Goal: Find specific page/section: Find specific page/section

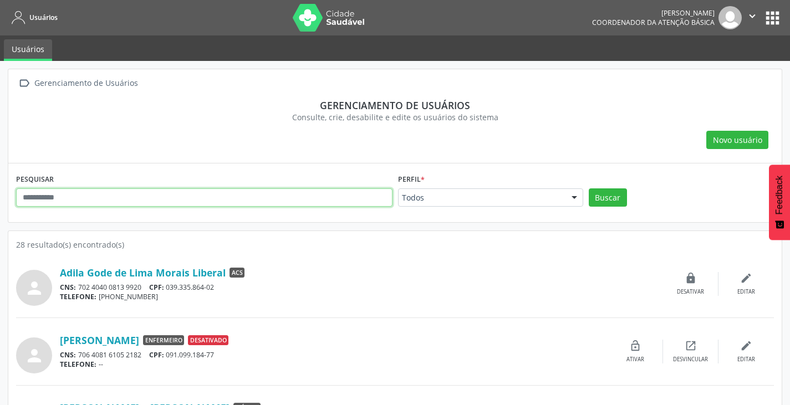
click at [84, 191] on input "text" at bounding box center [204, 197] width 376 height 19
click at [98, 197] on input "text" at bounding box center [204, 197] width 376 height 19
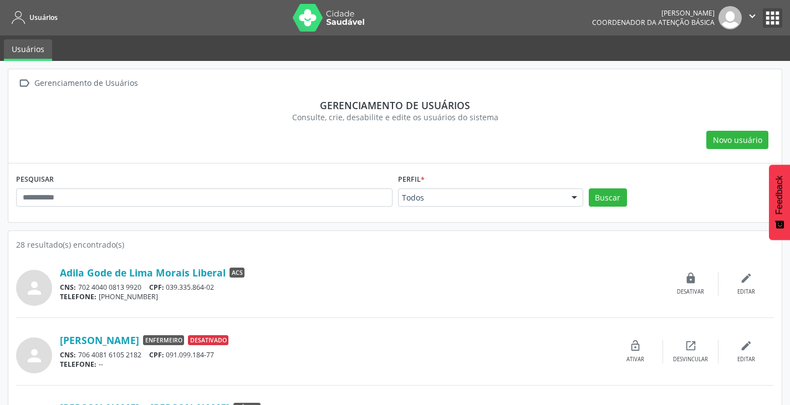
drag, startPoint x: 768, startPoint y: 17, endPoint x: 758, endPoint y: 23, distance: 11.7
click at [768, 18] on button "apps" at bounding box center [771, 17] width 19 height 19
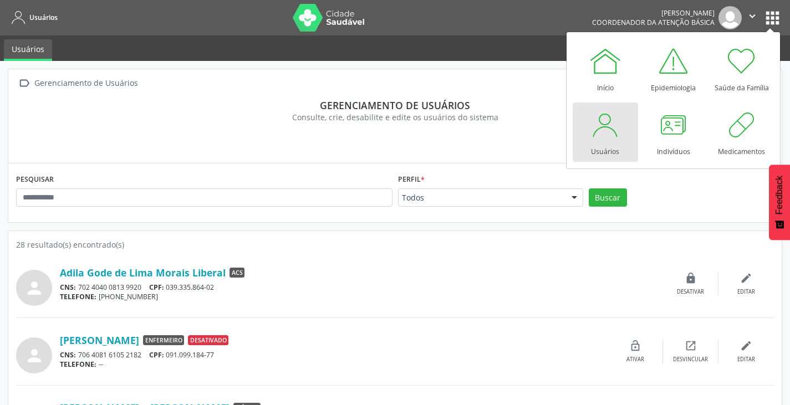
click at [623, 144] on link "Usuários" at bounding box center [604, 132] width 65 height 59
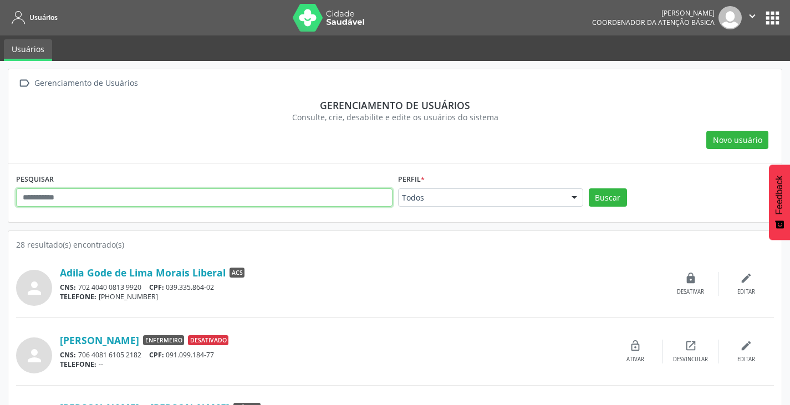
click at [69, 199] on input "text" at bounding box center [204, 197] width 376 height 19
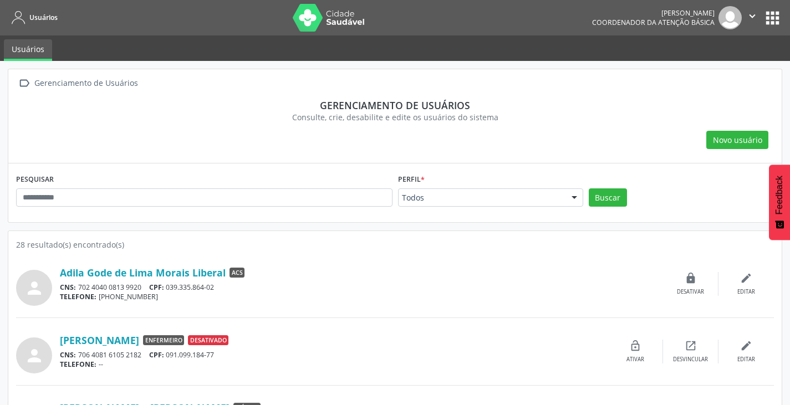
click at [776, 18] on button "apps" at bounding box center [771, 17] width 19 height 19
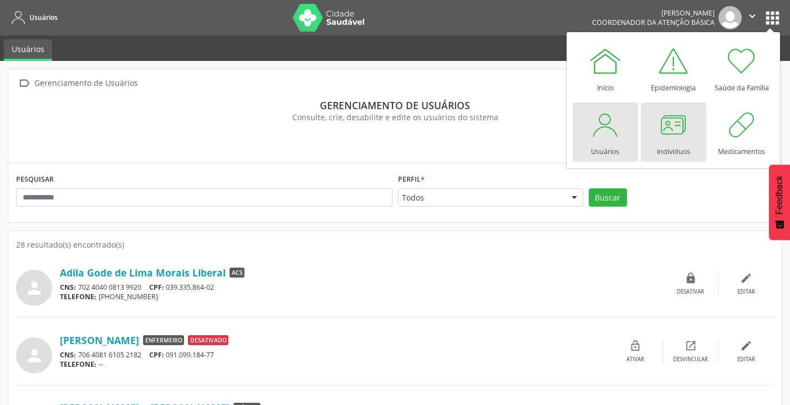
drag, startPoint x: 678, startPoint y: 119, endPoint x: 672, endPoint y: 120, distance: 6.1
click at [679, 120] on div at bounding box center [673, 124] width 33 height 33
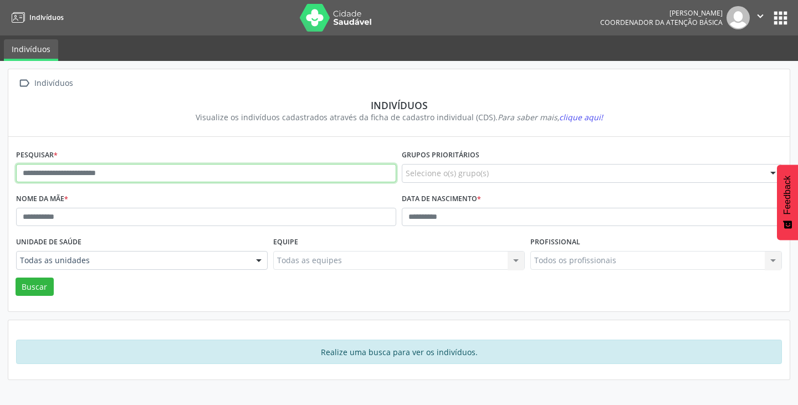
click at [132, 175] on input "text" at bounding box center [206, 173] width 380 height 19
type input "**********"
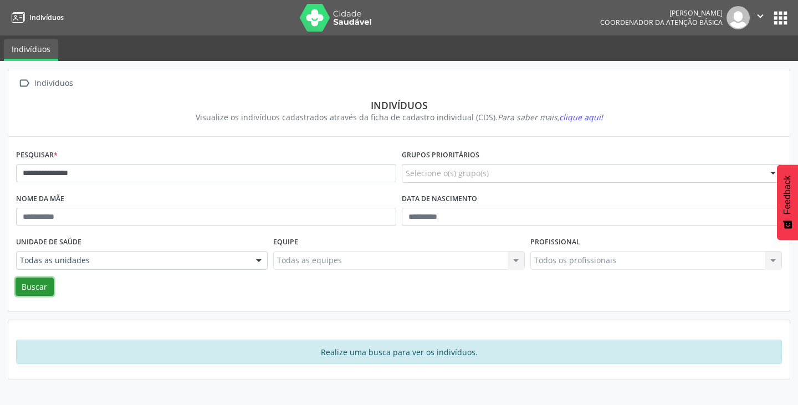
click at [37, 289] on button "Buscar" at bounding box center [35, 287] width 38 height 19
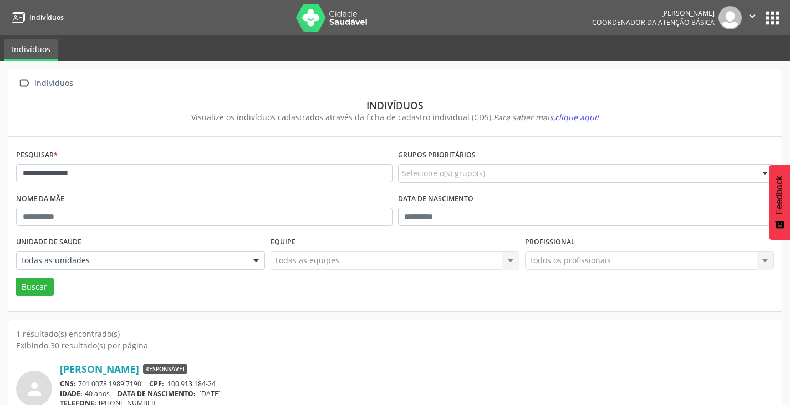
scroll to position [47, 0]
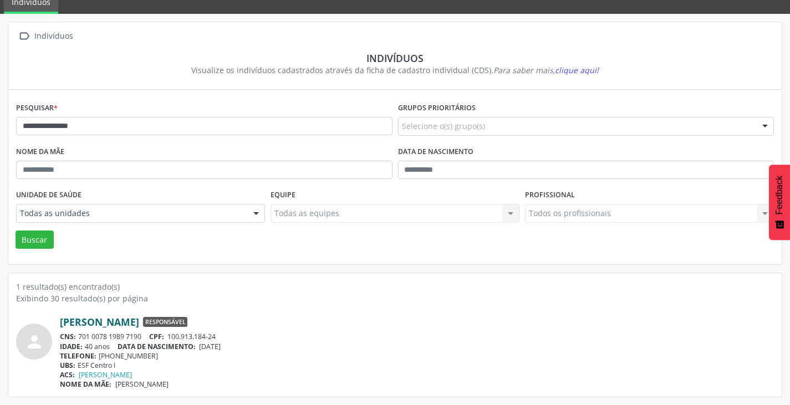
click at [116, 324] on link "[PERSON_NAME]" at bounding box center [99, 322] width 79 height 12
